Goal: Use online tool/utility: Utilize a website feature to perform a specific function

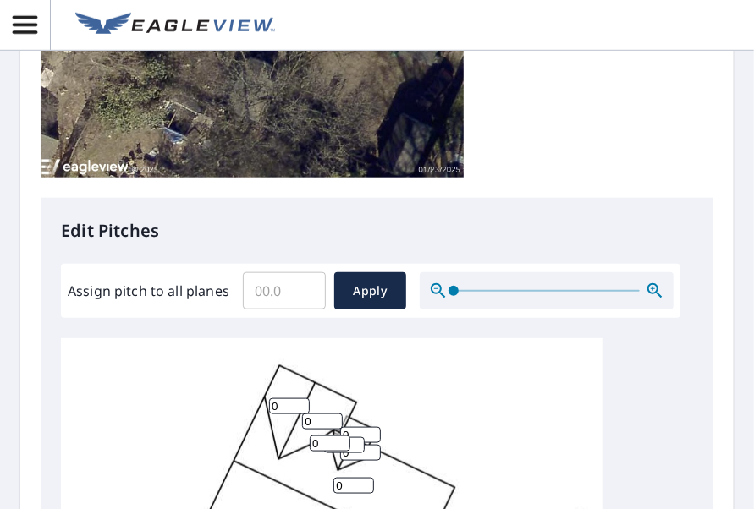
scroll to position [507, 0]
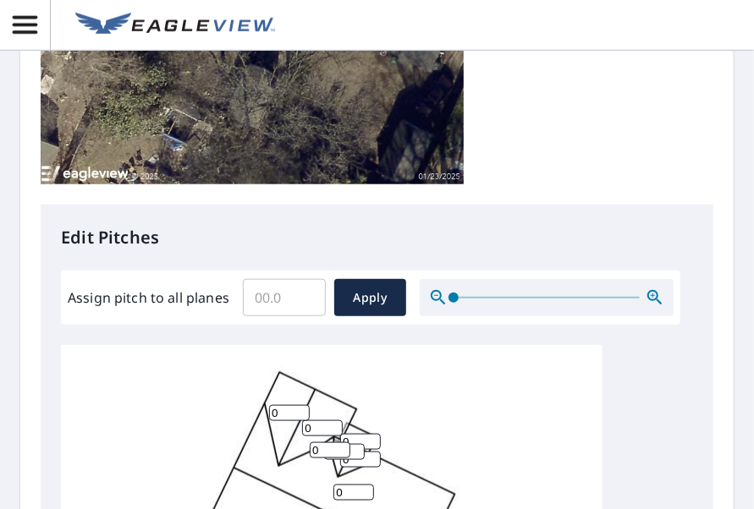
click at [289, 310] on input "Assign pitch to all planes" at bounding box center [284, 297] width 83 height 47
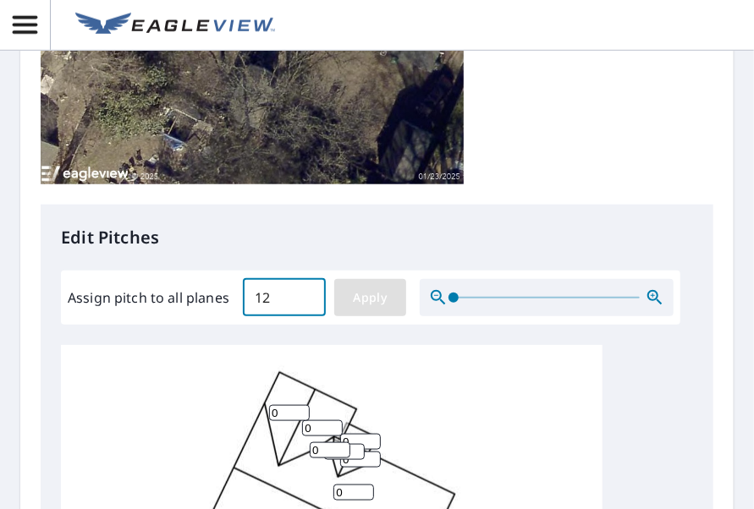
type input "12"
click at [361, 304] on span "Apply" at bounding box center [370, 298] width 45 height 21
type input "12"
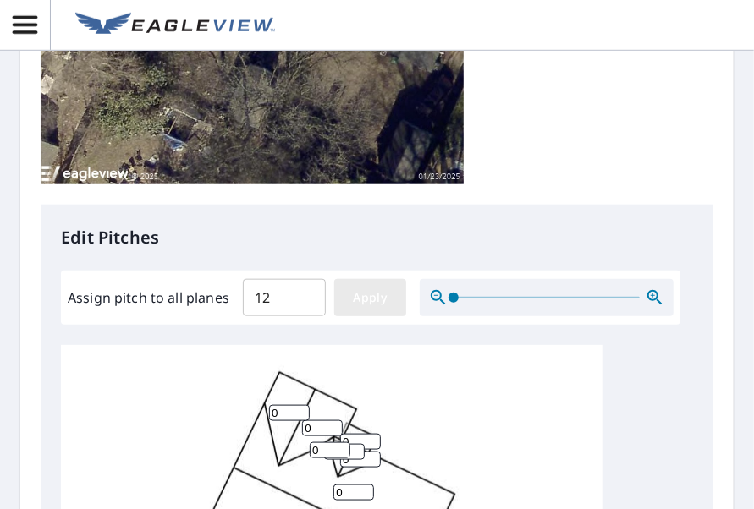
type input "12"
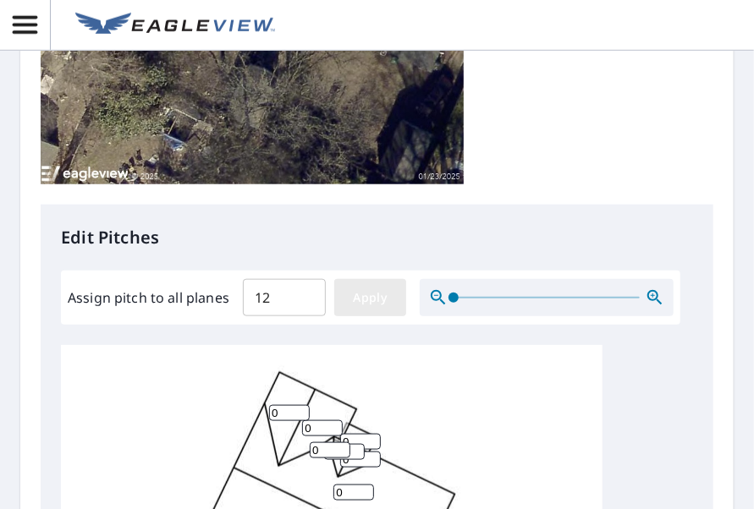
type input "12"
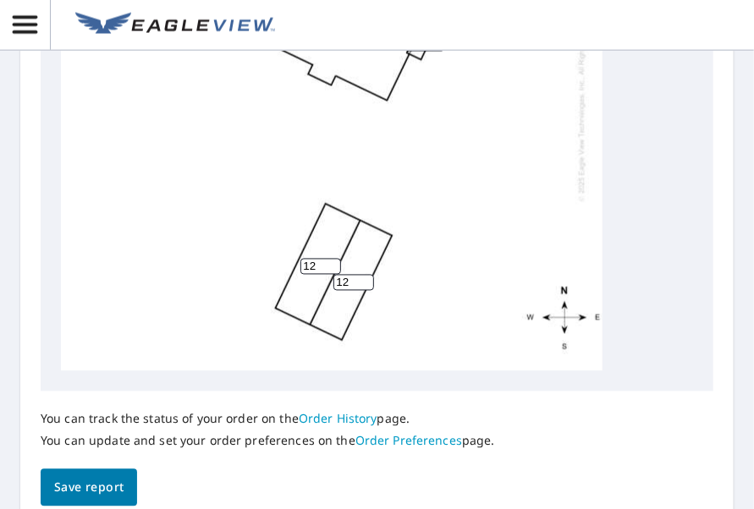
scroll to position [1015, 0]
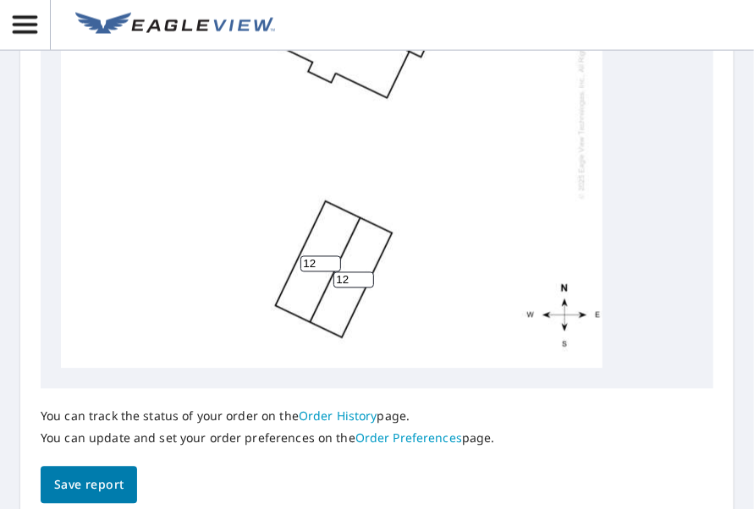
drag, startPoint x: 323, startPoint y: 265, endPoint x: 290, endPoint y: 265, distance: 33.0
click at [290, 265] on div "12 12 12 12 12 12 12 12 12 12 12" at bounding box center [331, 103] width 541 height 531
type input "6"
drag, startPoint x: 348, startPoint y: 278, endPoint x: 276, endPoint y: 318, distance: 82.9
click at [320, 285] on div "12 12 6 12 12 12 12 12 12 12 12" at bounding box center [331, 103] width 541 height 531
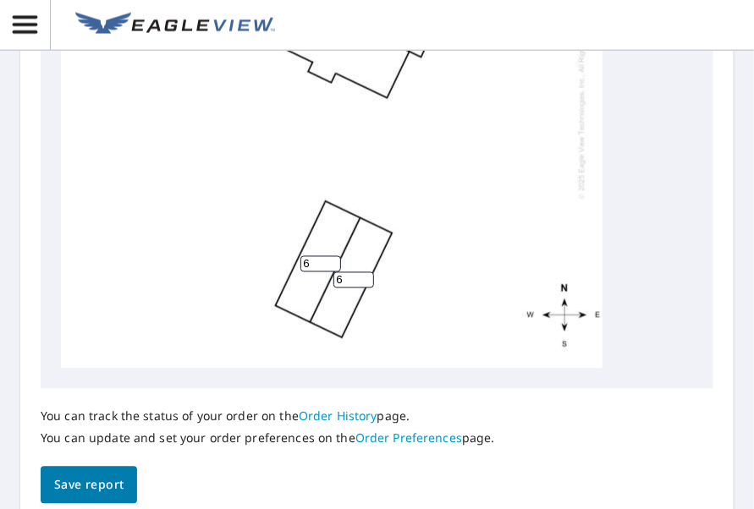
type input "6"
click at [116, 489] on span "Save report" at bounding box center [88, 485] width 69 height 21
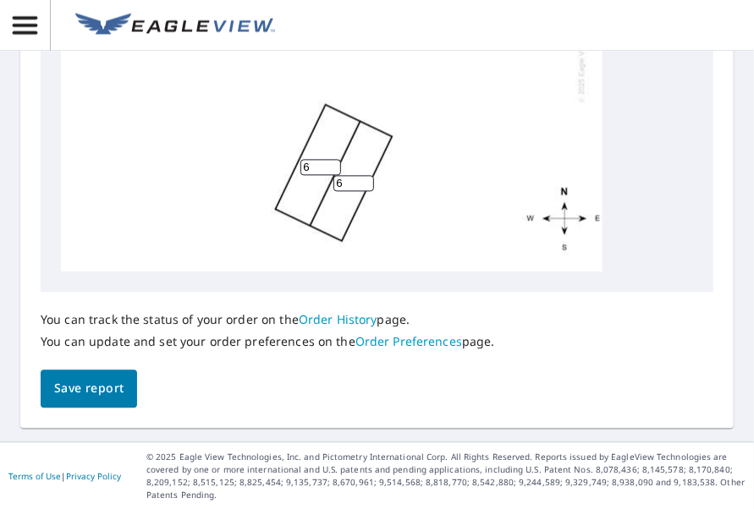
click at [112, 385] on span "Save report" at bounding box center [88, 388] width 69 height 21
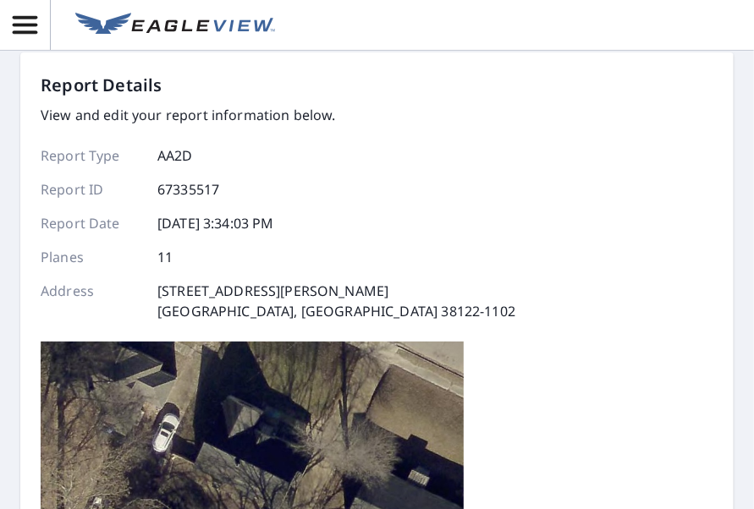
scroll to position [0, 0]
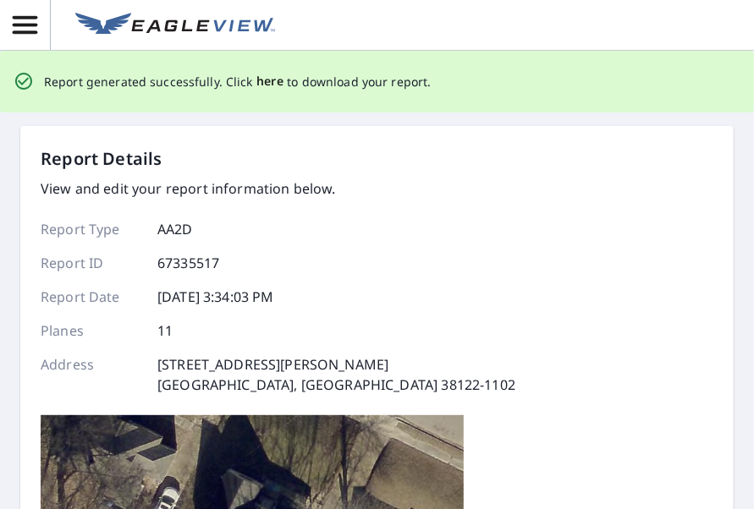
click at [258, 82] on span "here" at bounding box center [270, 81] width 28 height 21
